Goal: Check status: Check status

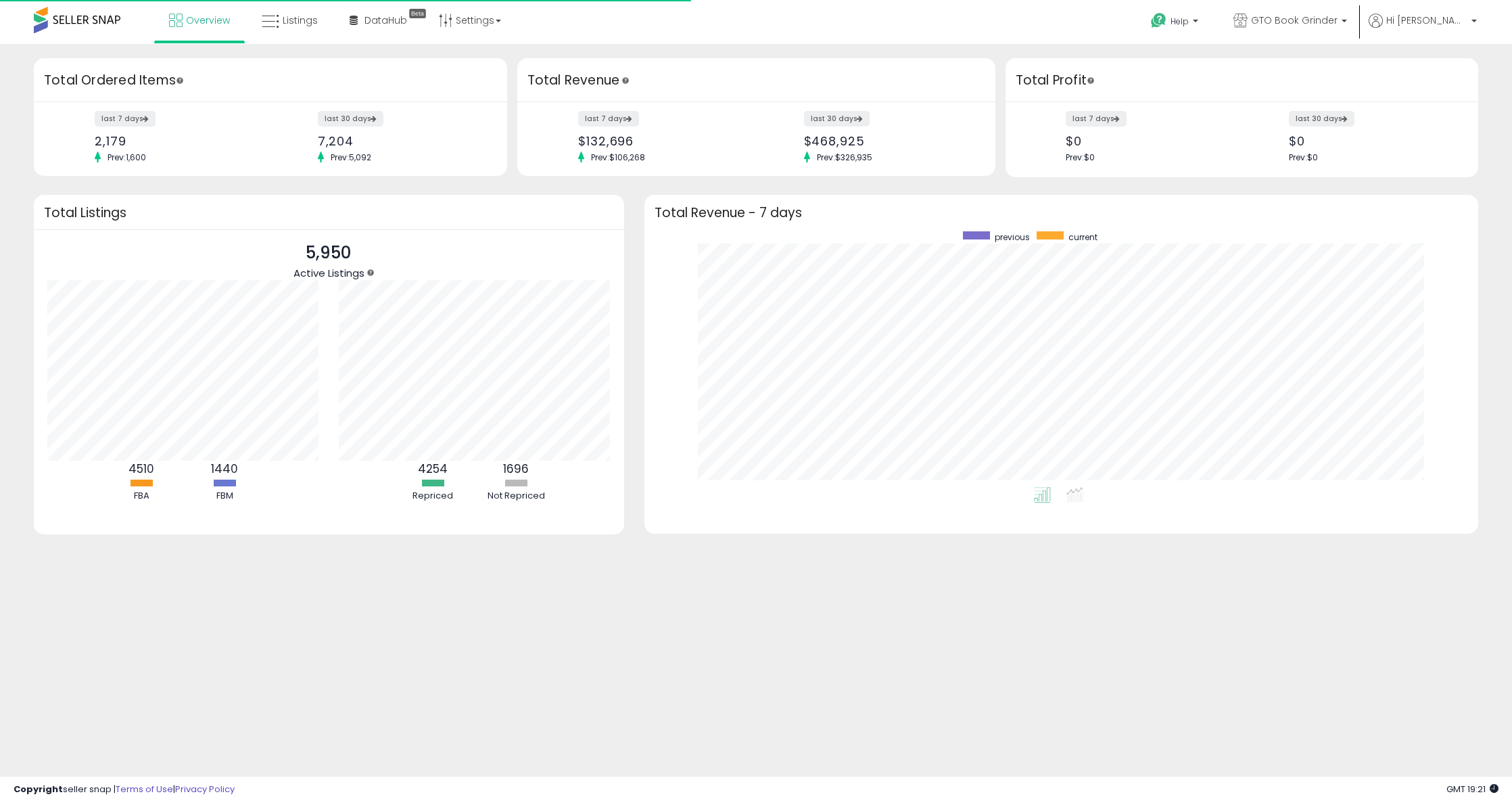
scroll to position [135, 292]
click at [293, 6] on link "Listings" at bounding box center [289, 20] width 77 height 41
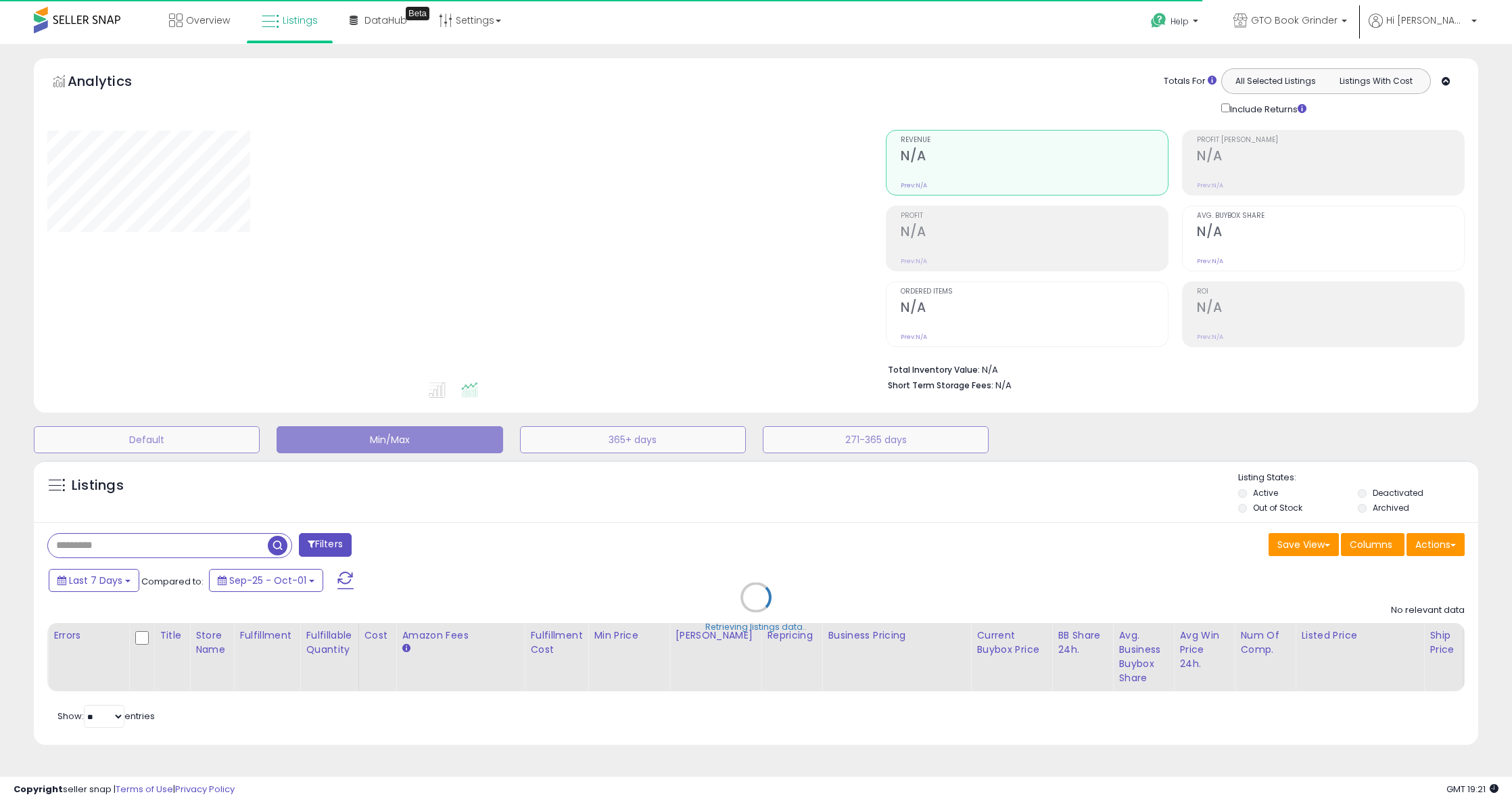
click at [87, 547] on div "Retrieving listings data.." at bounding box center [756, 607] width 1465 height 309
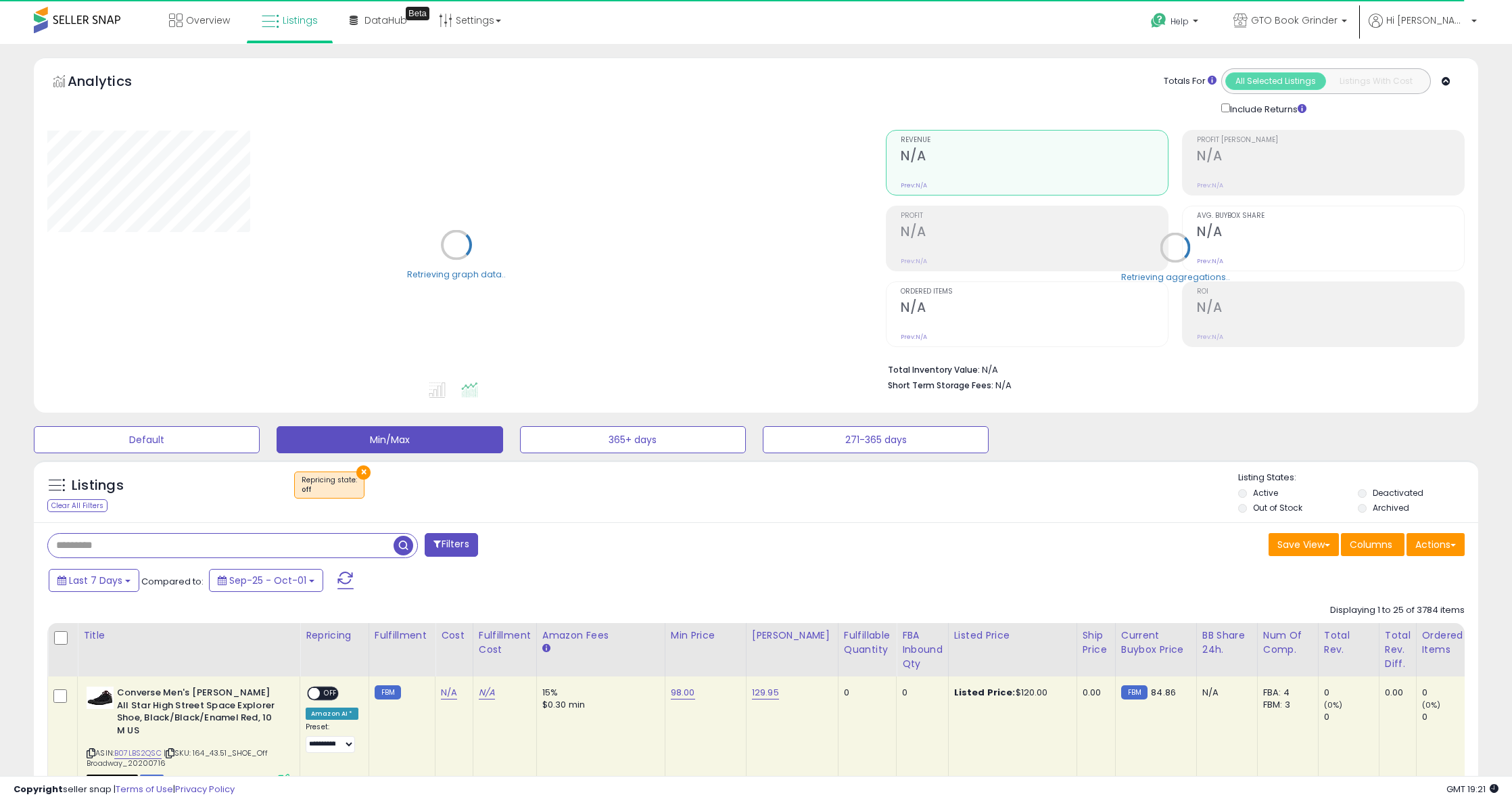
click at [114, 554] on input "text" at bounding box center [220, 546] width 346 height 24
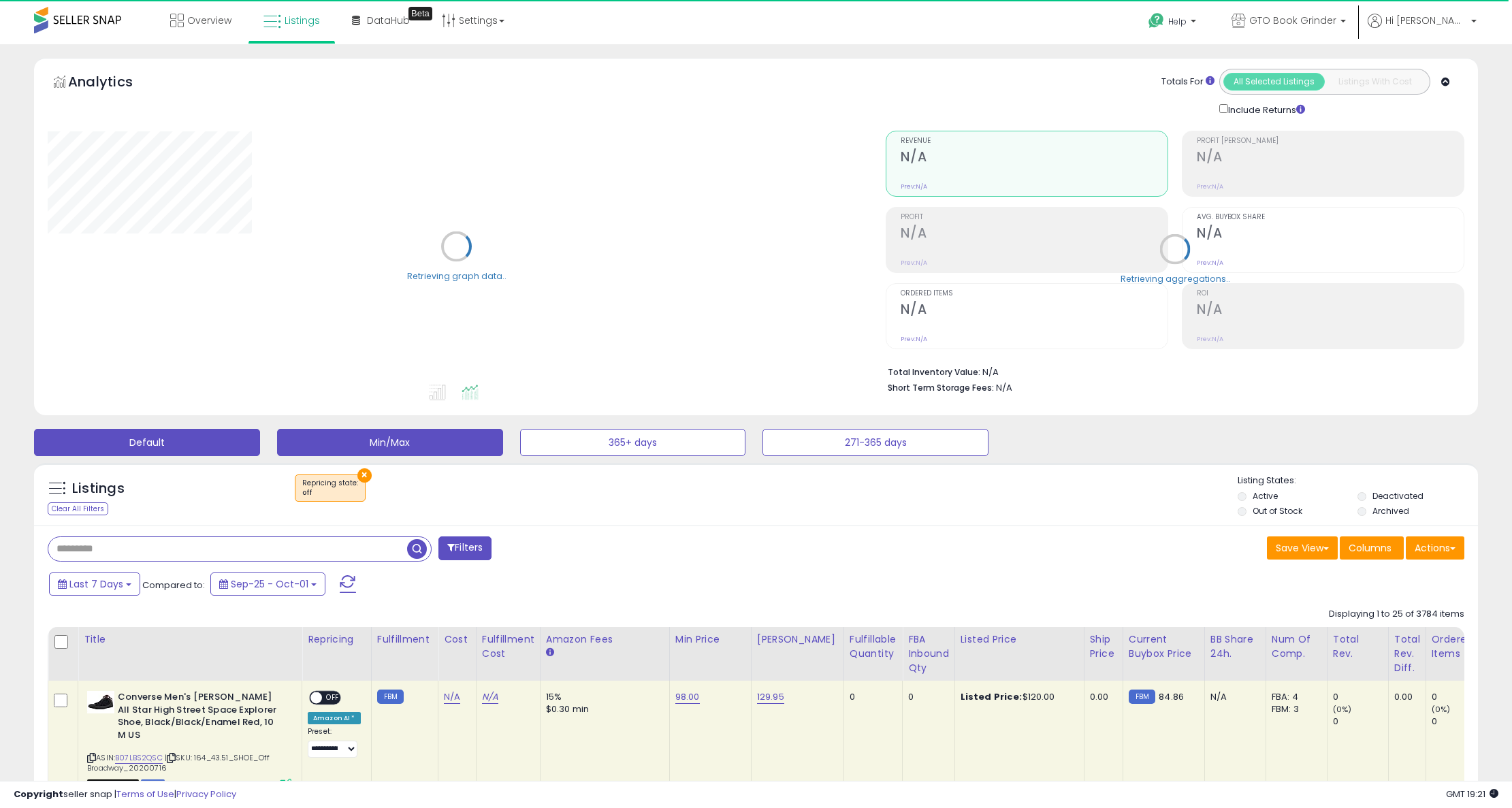
click at [177, 449] on button "Default" at bounding box center [147, 442] width 226 height 27
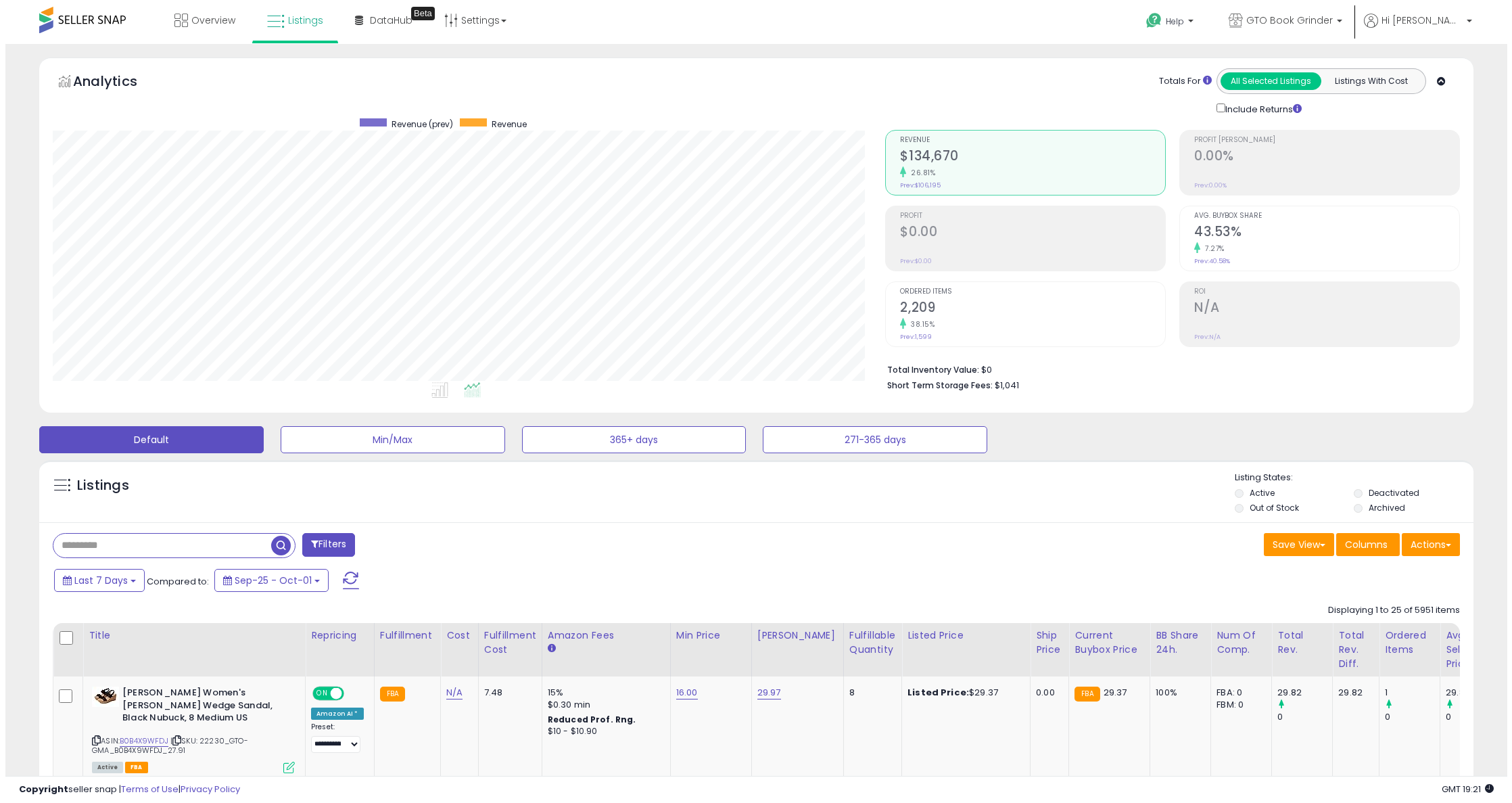
scroll to position [278, 833]
click at [132, 552] on input "text" at bounding box center [156, 546] width 218 height 24
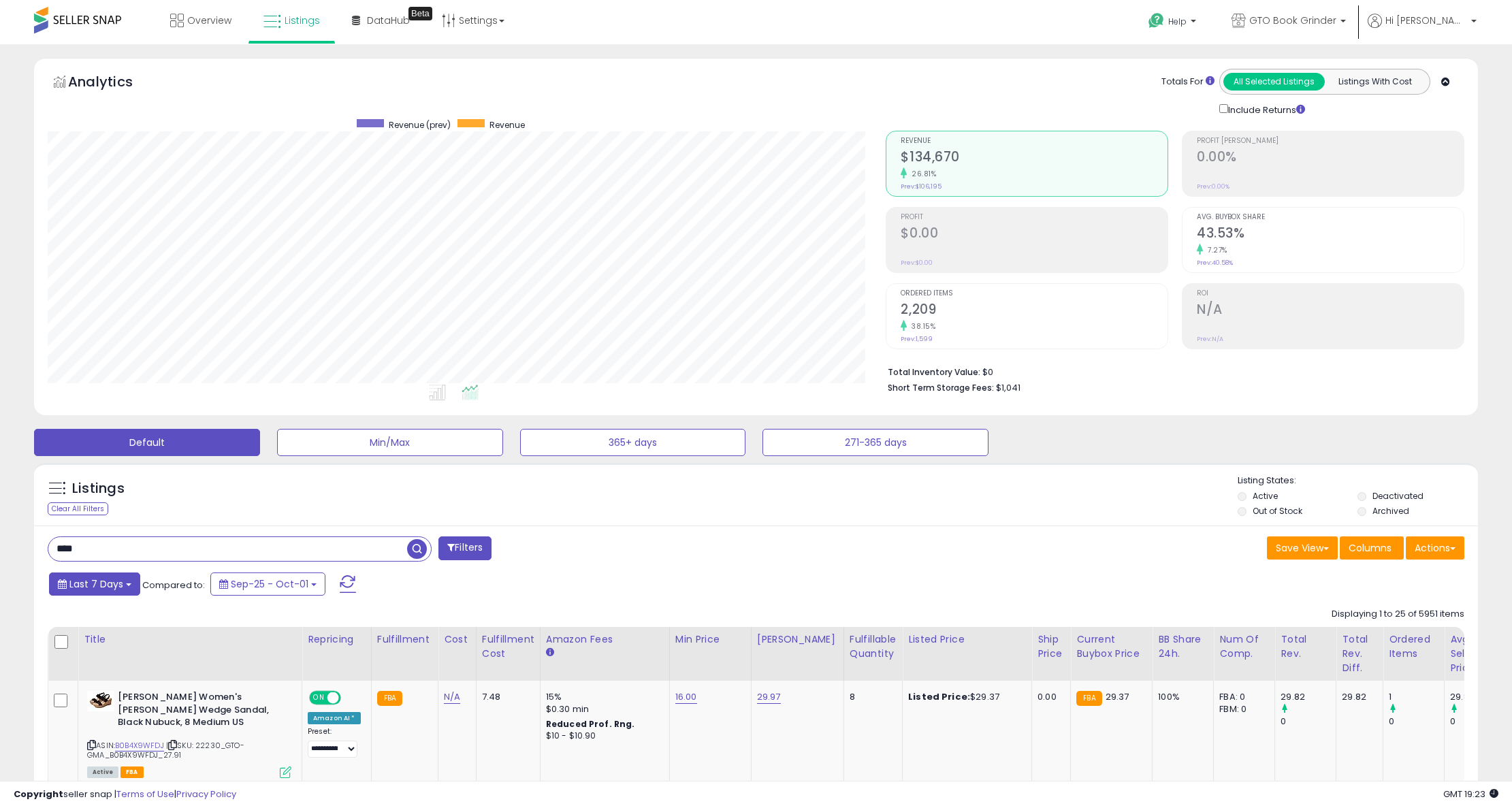
type input "****"
click at [75, 580] on span "Last 7 Days" at bounding box center [96, 583] width 54 height 13
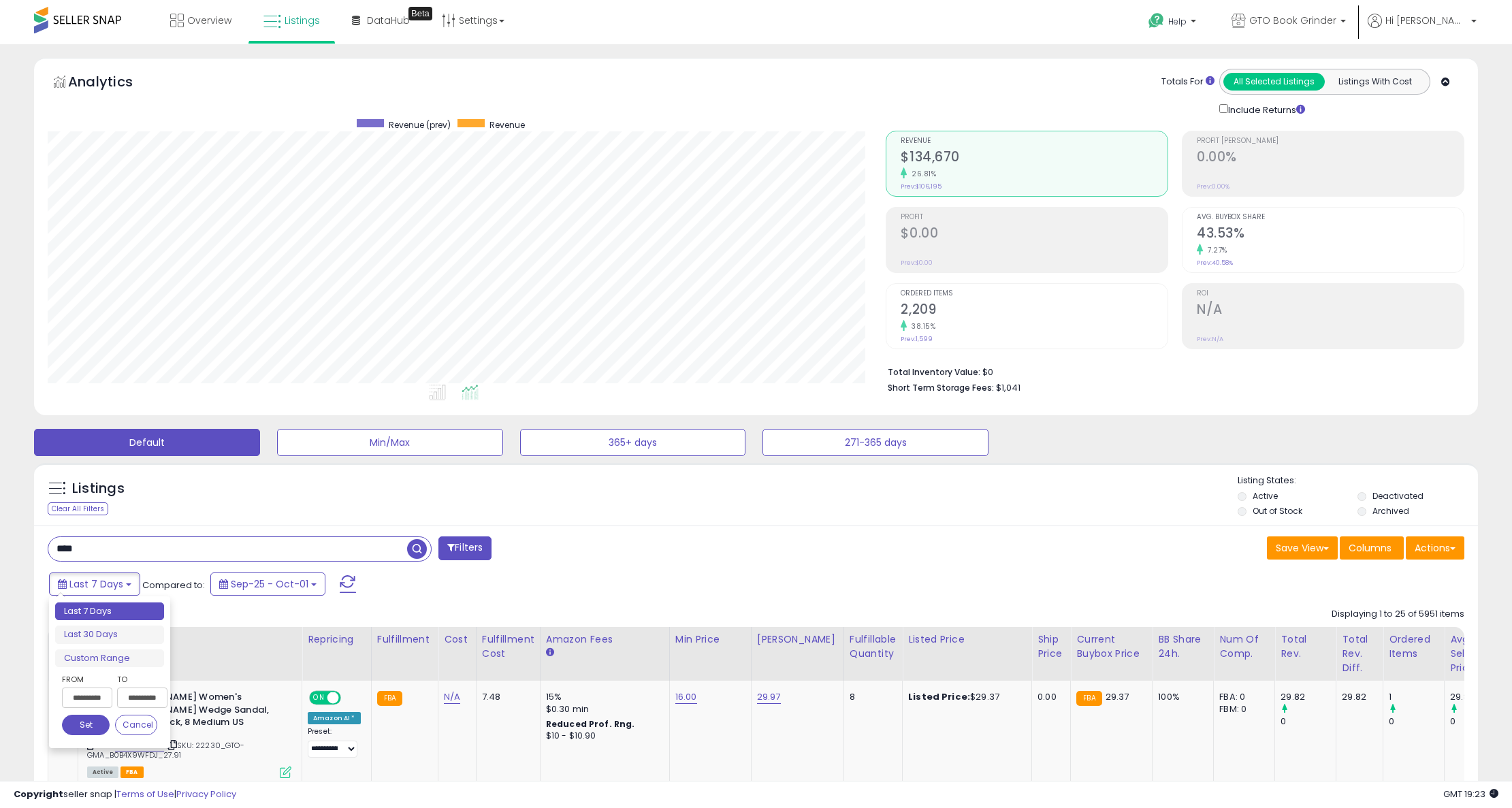
click at [93, 648] on ul "Last 7 Days Last 30 Days Custom Range" at bounding box center [110, 635] width 109 height 65
click at [91, 653] on li "Custom Range" at bounding box center [110, 658] width 109 height 18
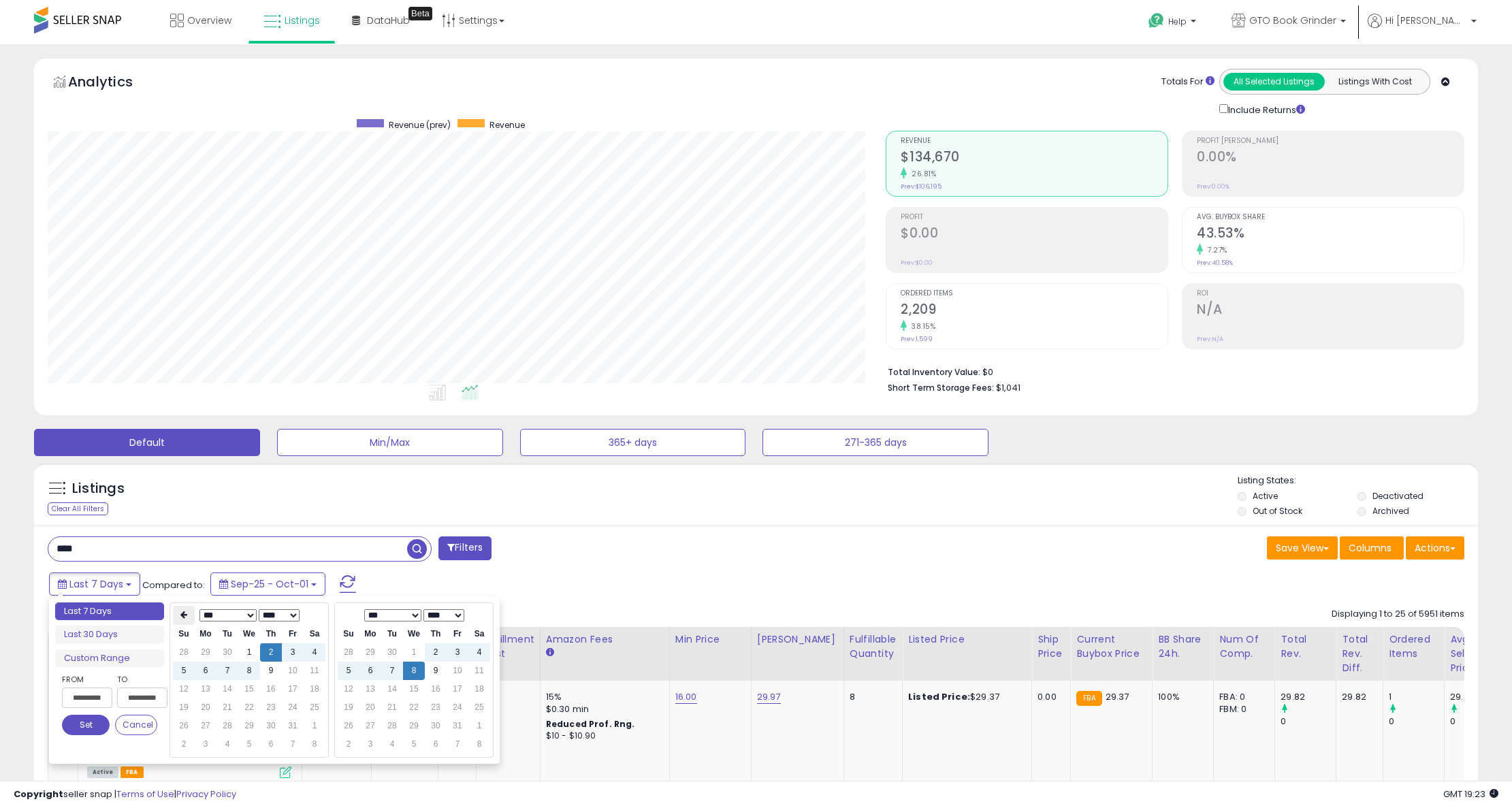
click at [186, 614] on icon at bounding box center [184, 615] width 7 height 9
click at [186, 613] on icon at bounding box center [184, 615] width 7 height 9
click at [184, 613] on icon at bounding box center [184, 615] width 7 height 9
click at [182, 613] on icon at bounding box center [184, 615] width 7 height 9
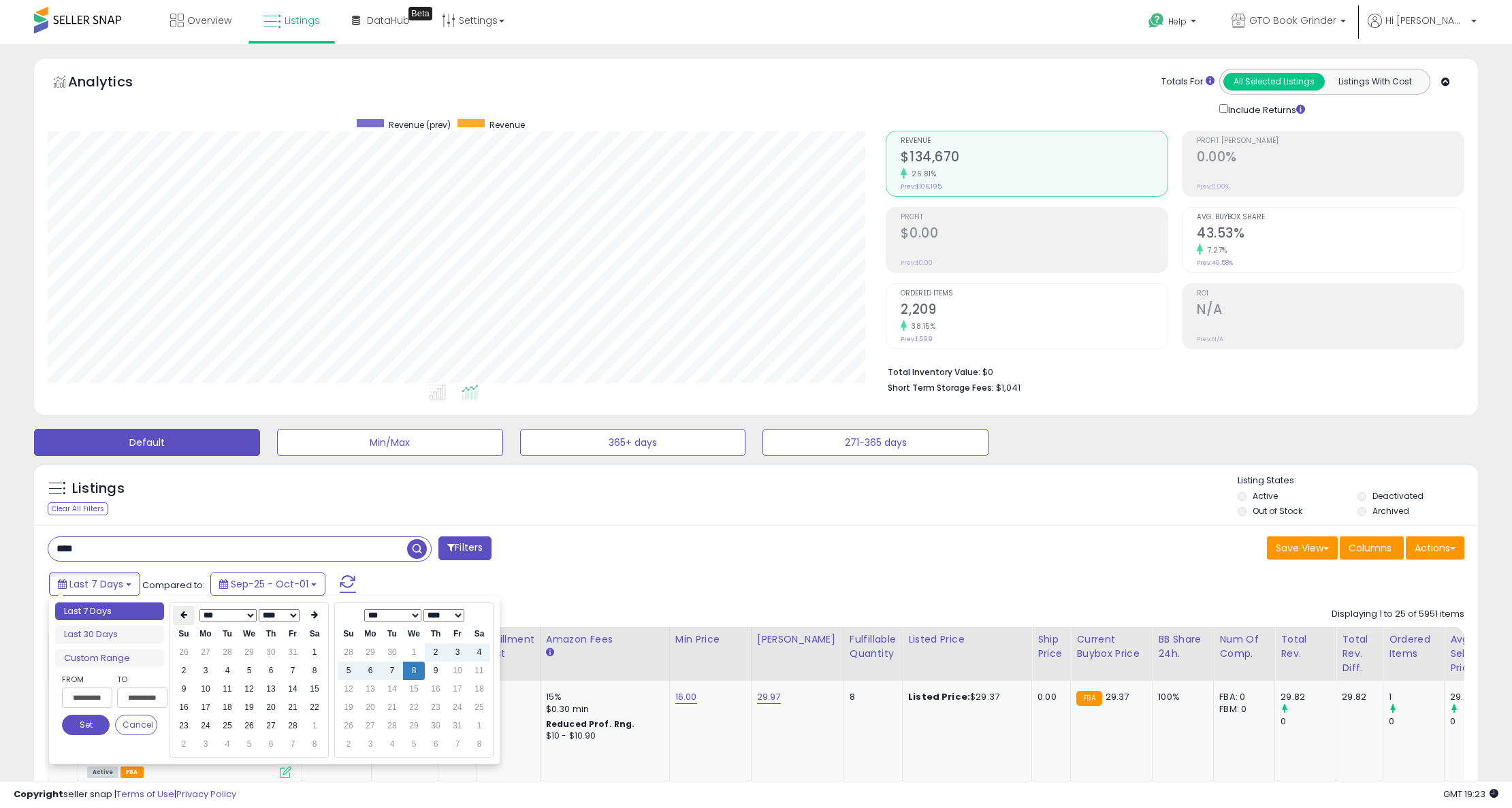
click at [181, 613] on icon at bounding box center [184, 615] width 7 height 9
click at [179, 613] on th at bounding box center [184, 615] width 22 height 19
click at [312, 616] on icon at bounding box center [315, 615] width 7 height 9
click at [249, 651] on td "1" at bounding box center [249, 653] width 22 height 18
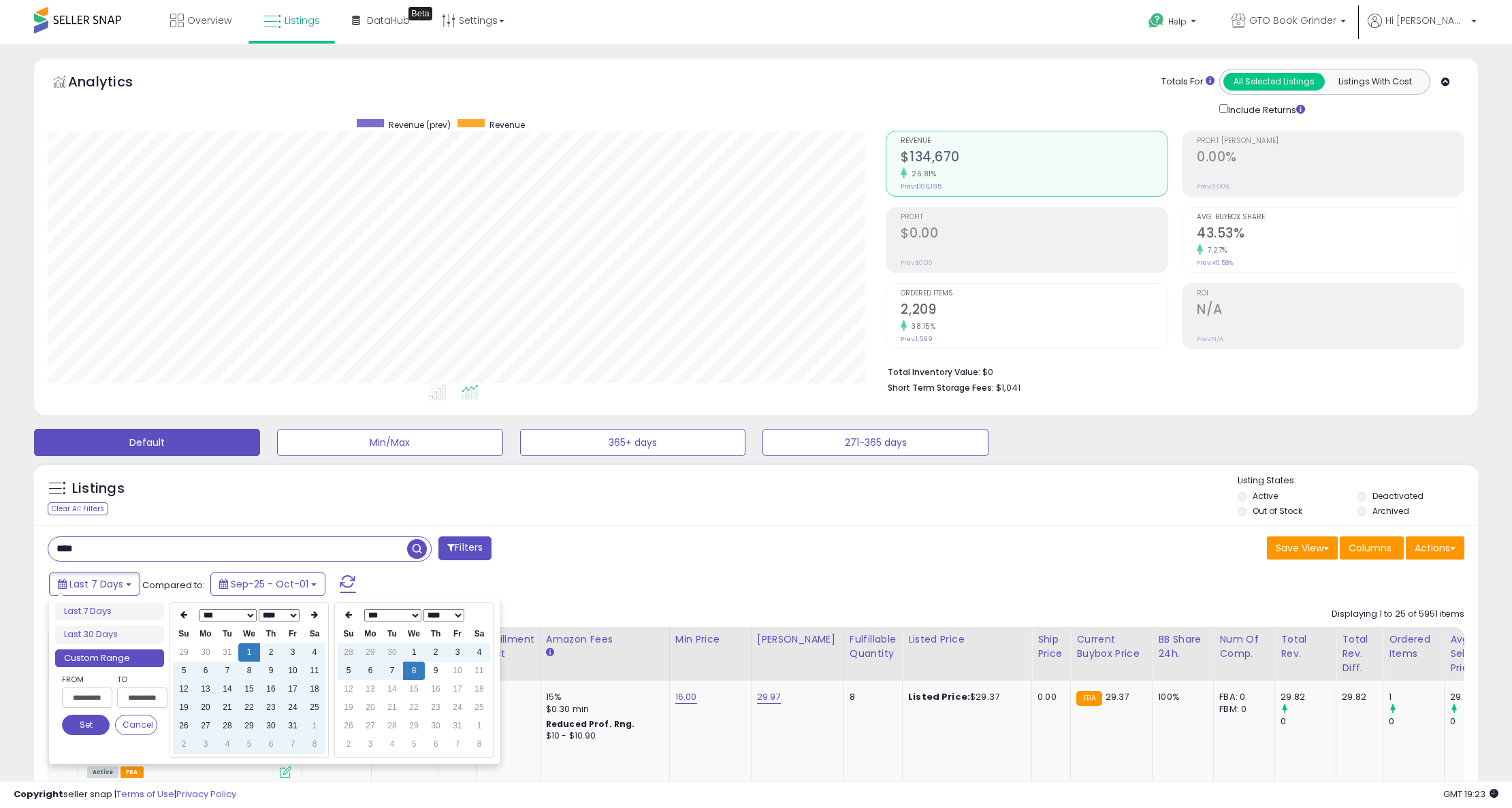
type input "**********"
click at [91, 729] on button "Set" at bounding box center [85, 724] width 47 height 21
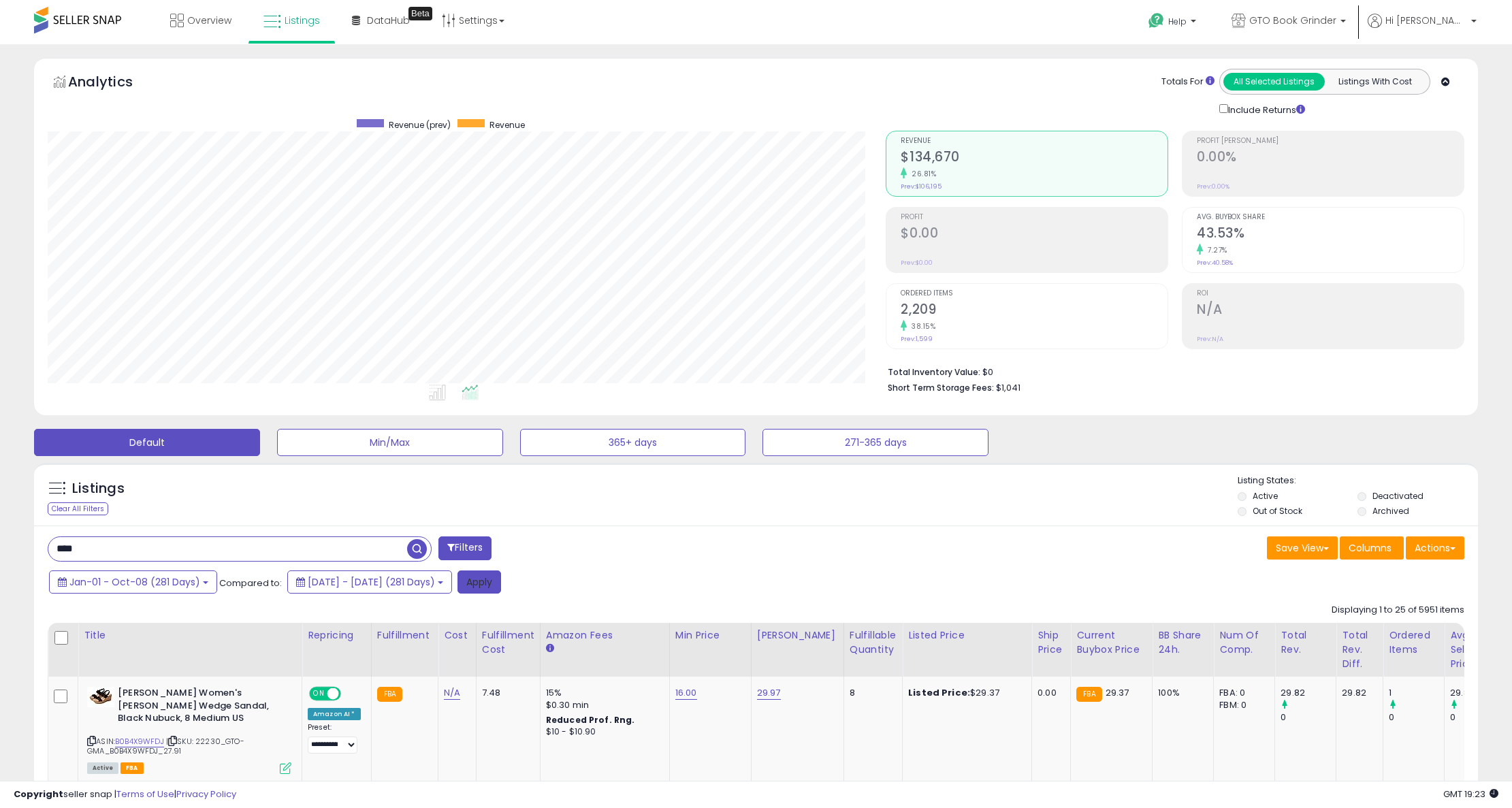
click at [501, 589] on button "Apply" at bounding box center [478, 582] width 43 height 23
